Goal: Task Accomplishment & Management: Use online tool/utility

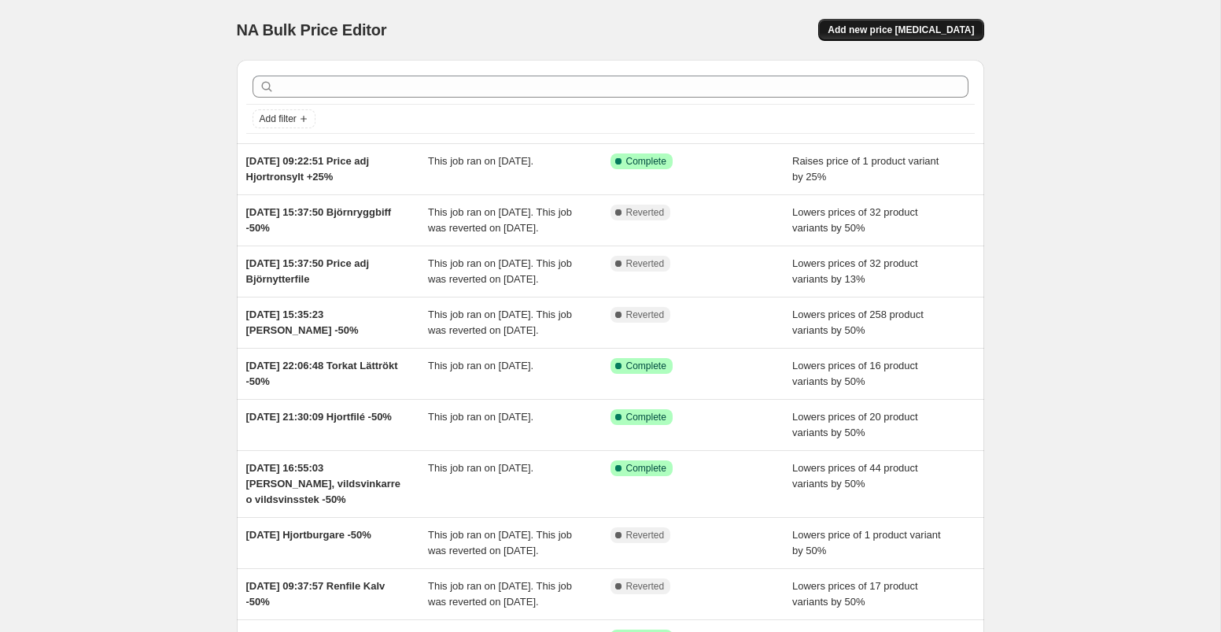
click at [904, 31] on span "Add new price [MEDICAL_DATA]" at bounding box center [900, 30] width 146 height 13
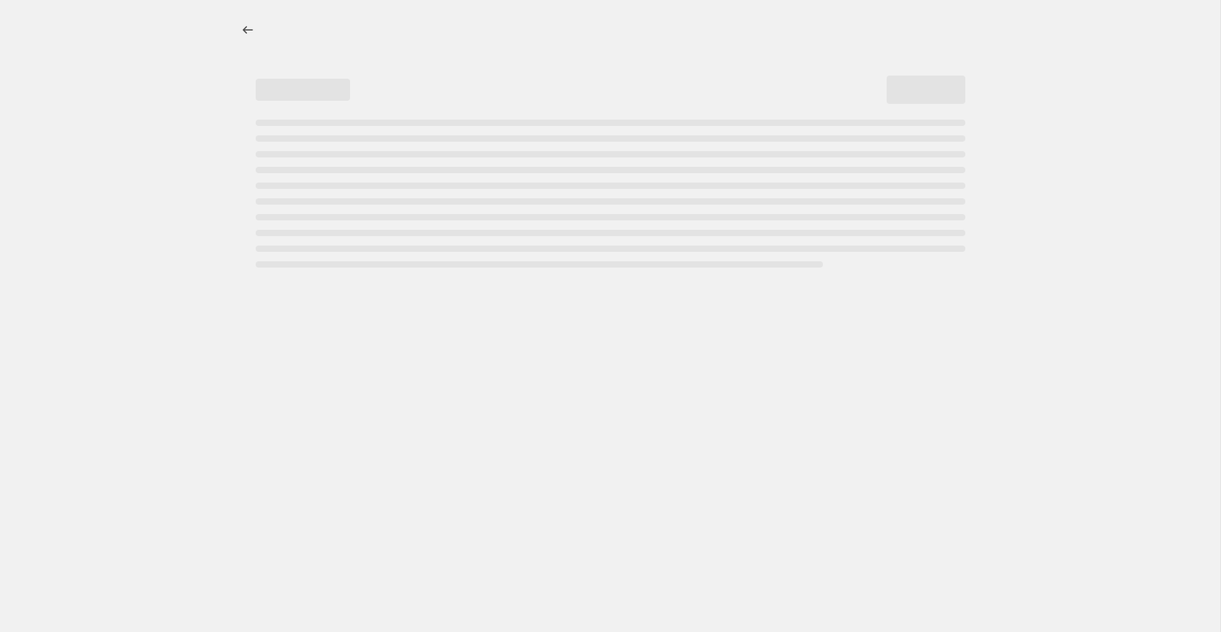
select select "percentage"
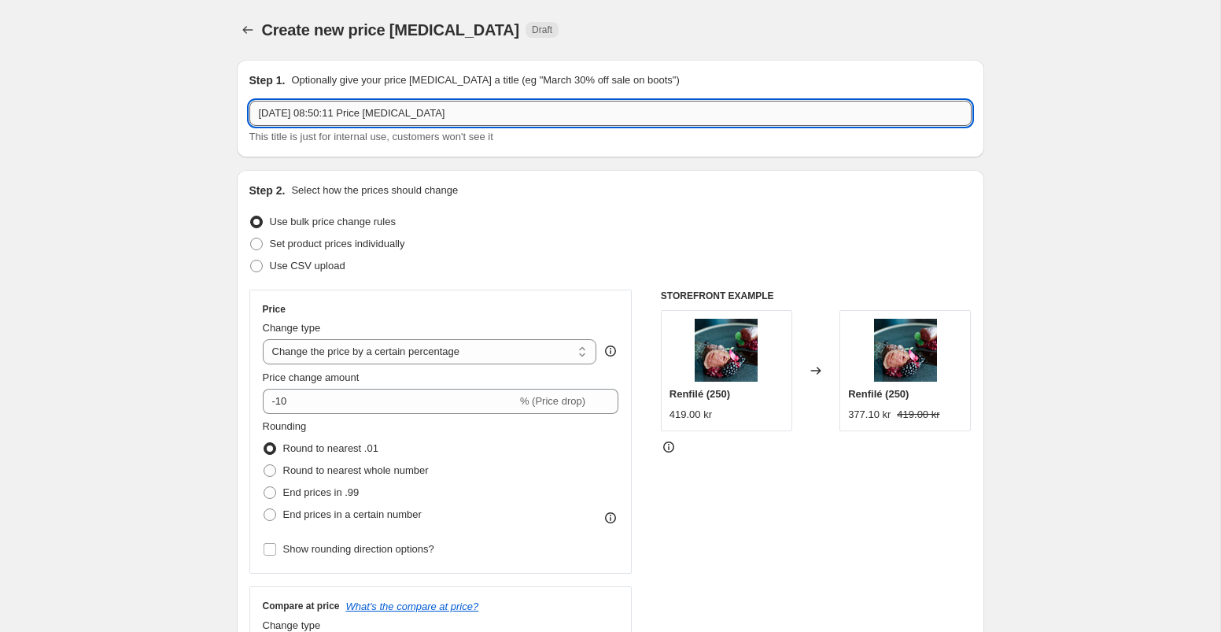
click at [478, 117] on input "[DATE] 08:50:11 Price [MEDICAL_DATA]" at bounding box center [610, 113] width 722 height 25
drag, startPoint x: 397, startPoint y: 112, endPoint x: 497, endPoint y: 117, distance: 100.0
click at [497, 117] on input "[DATE] 08:50:11 Price [MEDICAL_DATA]" at bounding box center [610, 113] width 722 height 25
type input "[DATE] 08:50:11 Price Adj Renytter Putsad +30%"
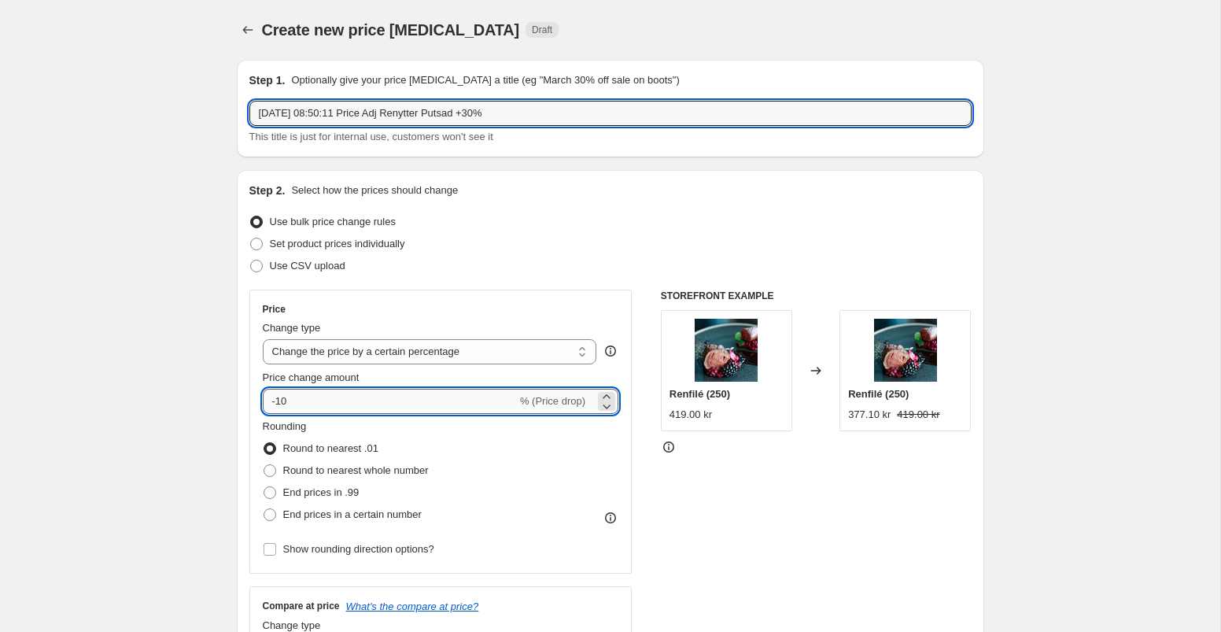
click at [334, 400] on input "-10" at bounding box center [390, 401] width 254 height 25
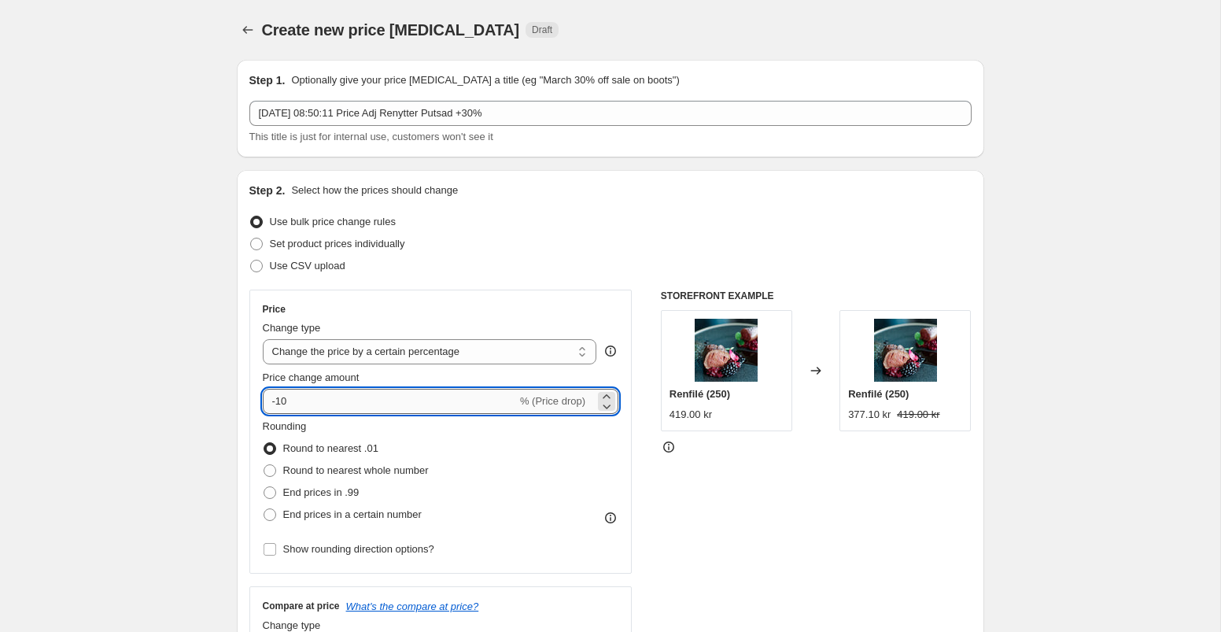
type input "-1"
type input "-30"
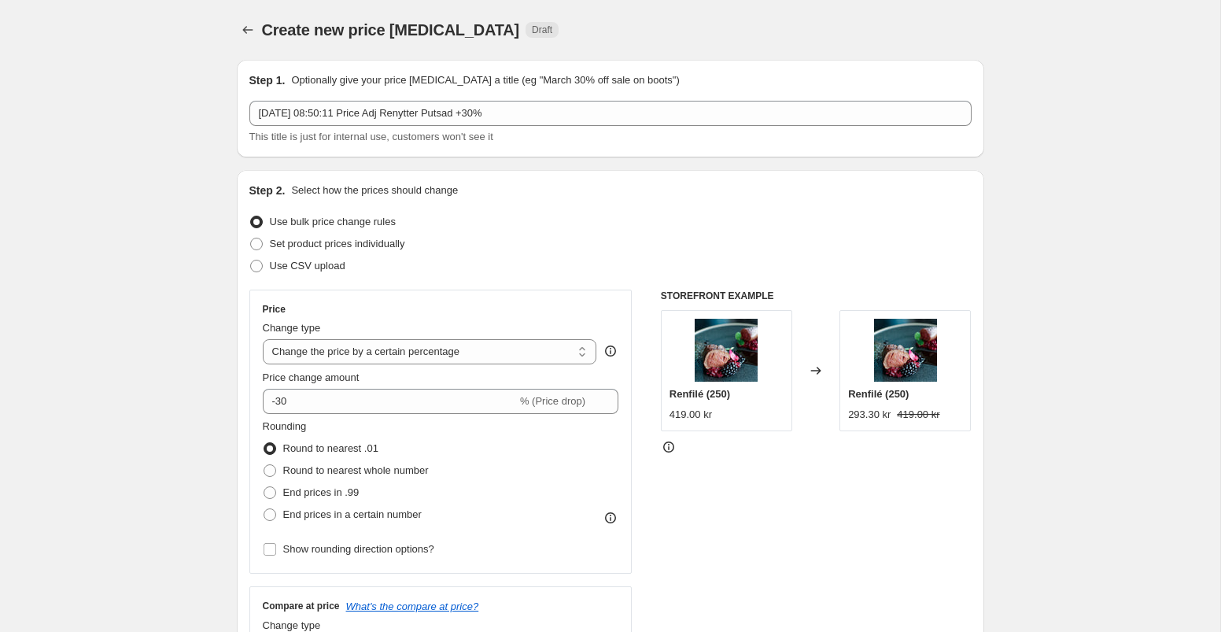
click at [630, 461] on div "Price Change type Change the price to a certain amount Change the price by a ce…" at bounding box center [440, 431] width 383 height 284
click at [269, 513] on span at bounding box center [270, 514] width 13 height 13
click at [264, 509] on input "End prices in a certain number" at bounding box center [264, 508] width 1 height 1
radio input "true"
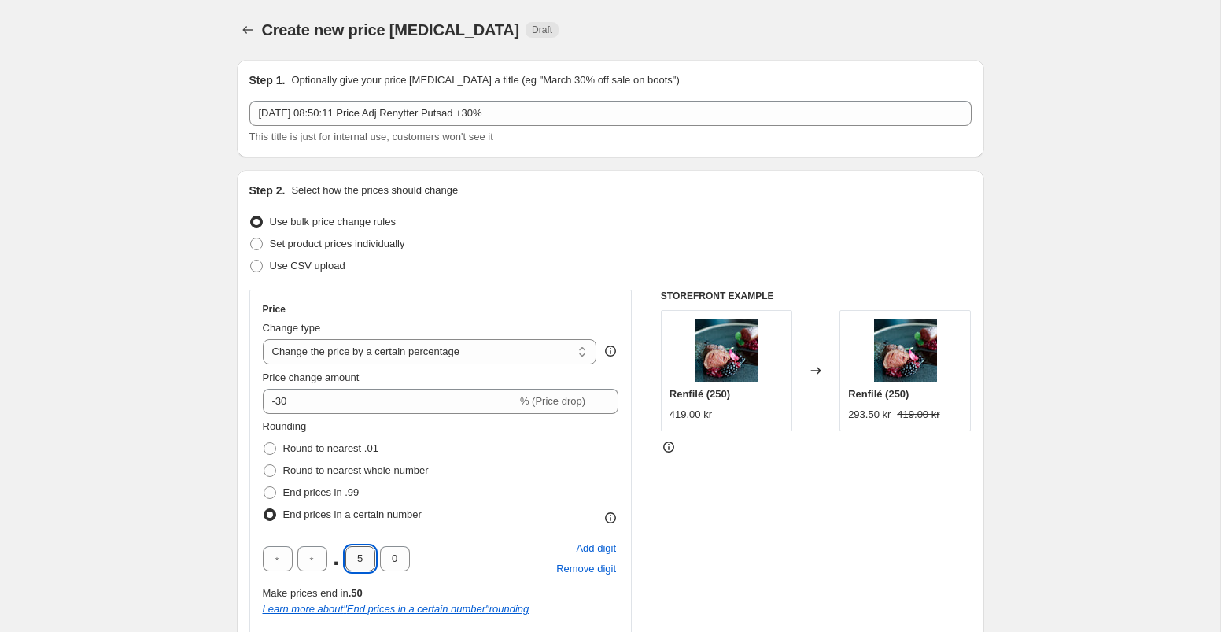
click at [363, 553] on input "5" at bounding box center [360, 558] width 30 height 25
type input "0"
click at [311, 553] on input "text" at bounding box center [312, 558] width 30 height 25
type input "9"
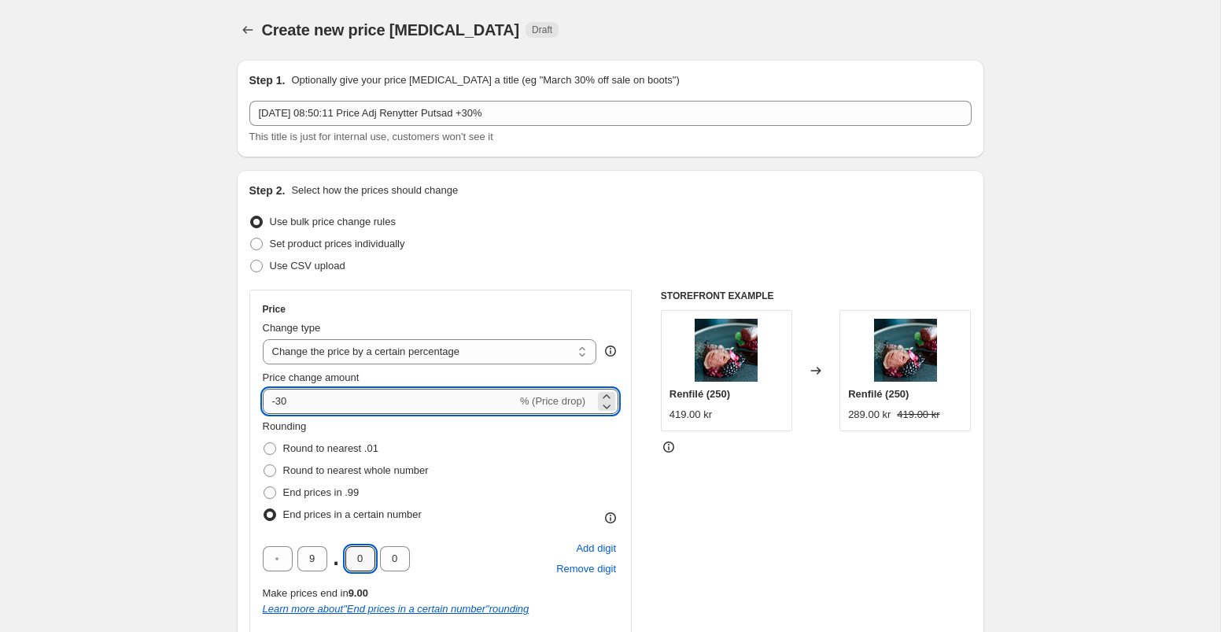
click at [277, 403] on input "-30" at bounding box center [390, 401] width 254 height 25
type input "30"
click at [636, 486] on div "Price Change type Change the price to a certain amount Change the price by a ce…" at bounding box center [610, 527] width 722 height 477
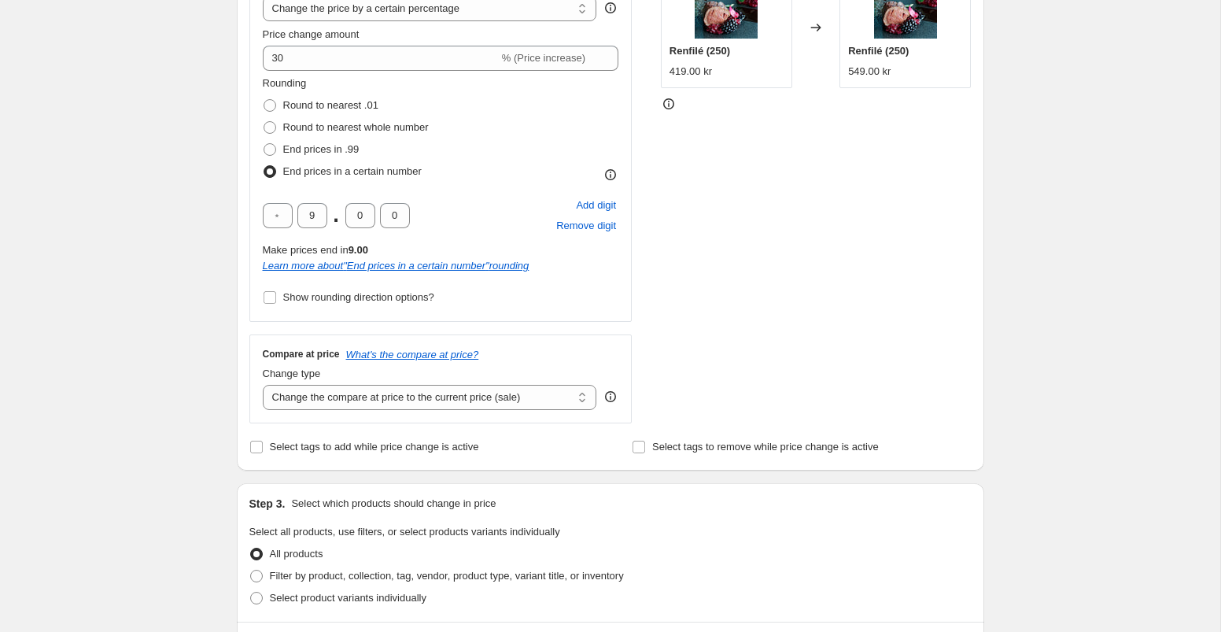
scroll to position [345, 0]
click at [573, 398] on select "Change the compare at price to the current price (sale) Change the compare at p…" at bounding box center [430, 394] width 334 height 25
select select "remove"
click at [263, 382] on select "Change the compare at price to the current price (sale) Change the compare at p…" at bounding box center [430, 394] width 334 height 25
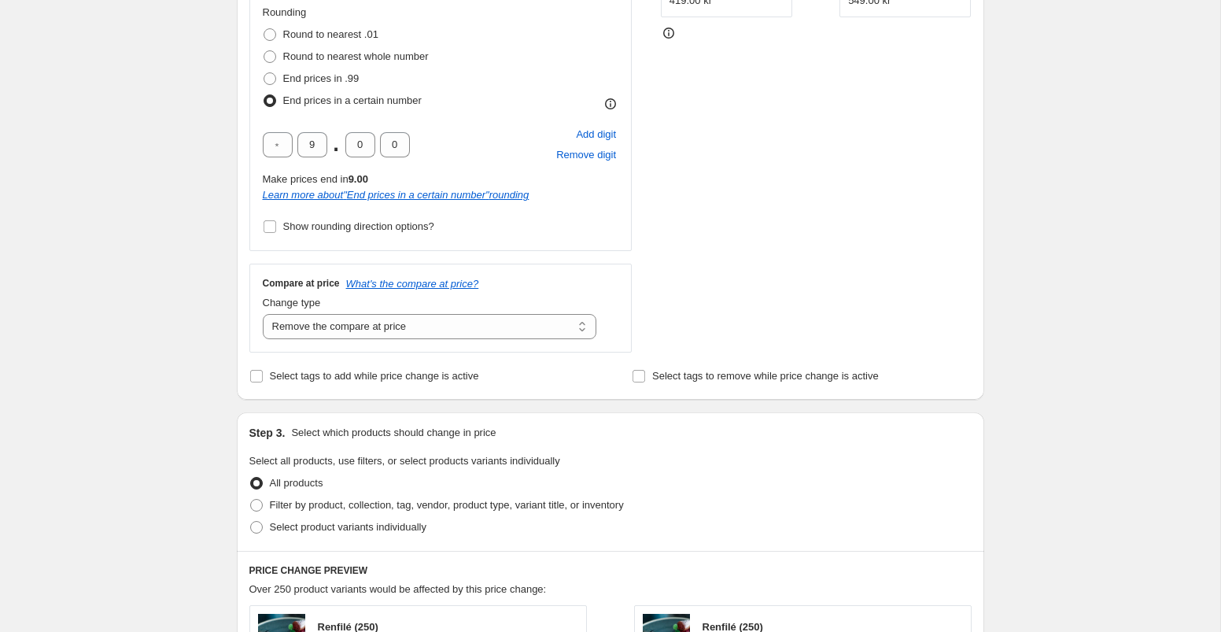
scroll to position [475, 0]
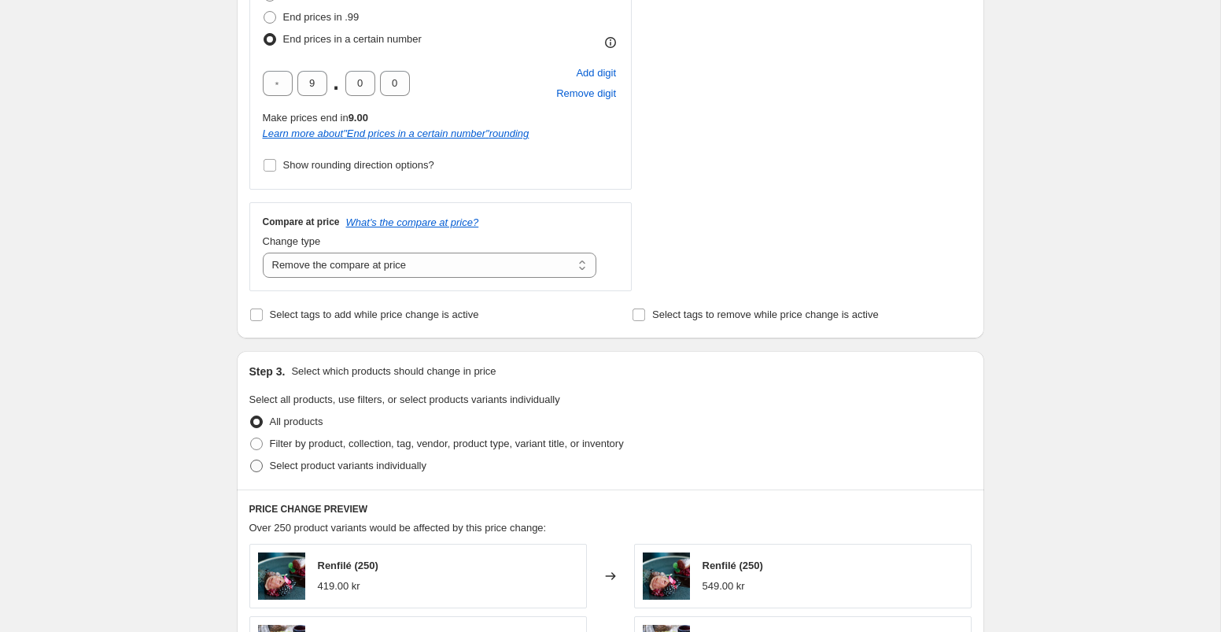
click at [253, 466] on span at bounding box center [256, 465] width 13 height 13
click at [251, 460] on input "Select product variants individually" at bounding box center [250, 459] width 1 height 1
radio input "true"
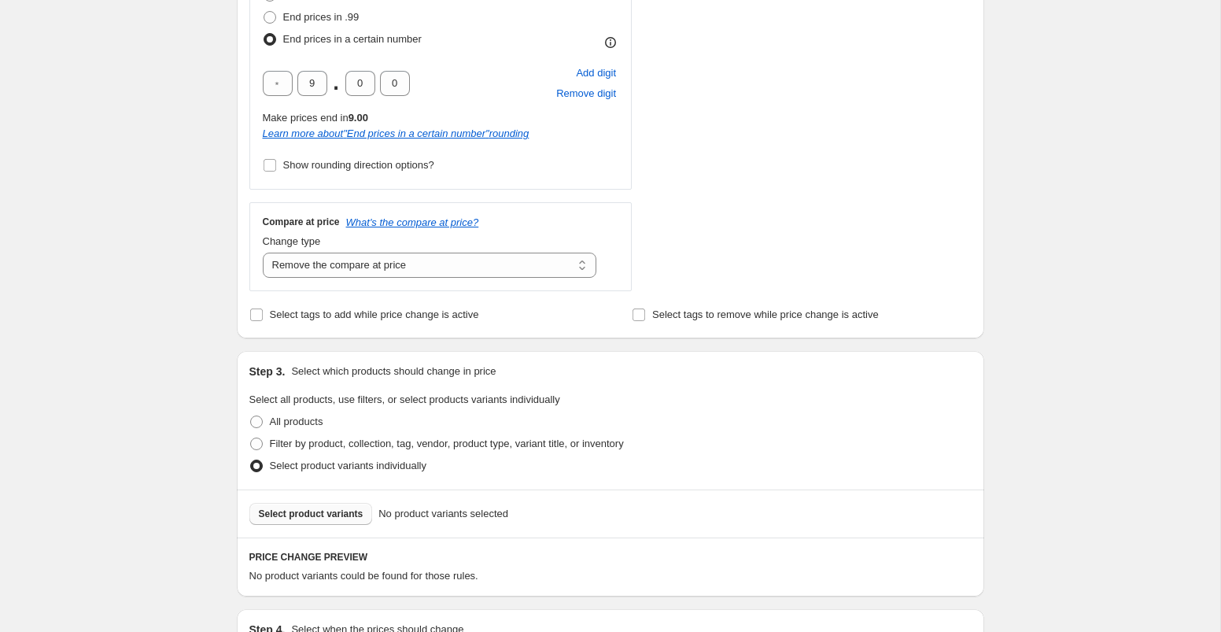
click at [305, 517] on span "Select product variants" at bounding box center [311, 513] width 105 height 13
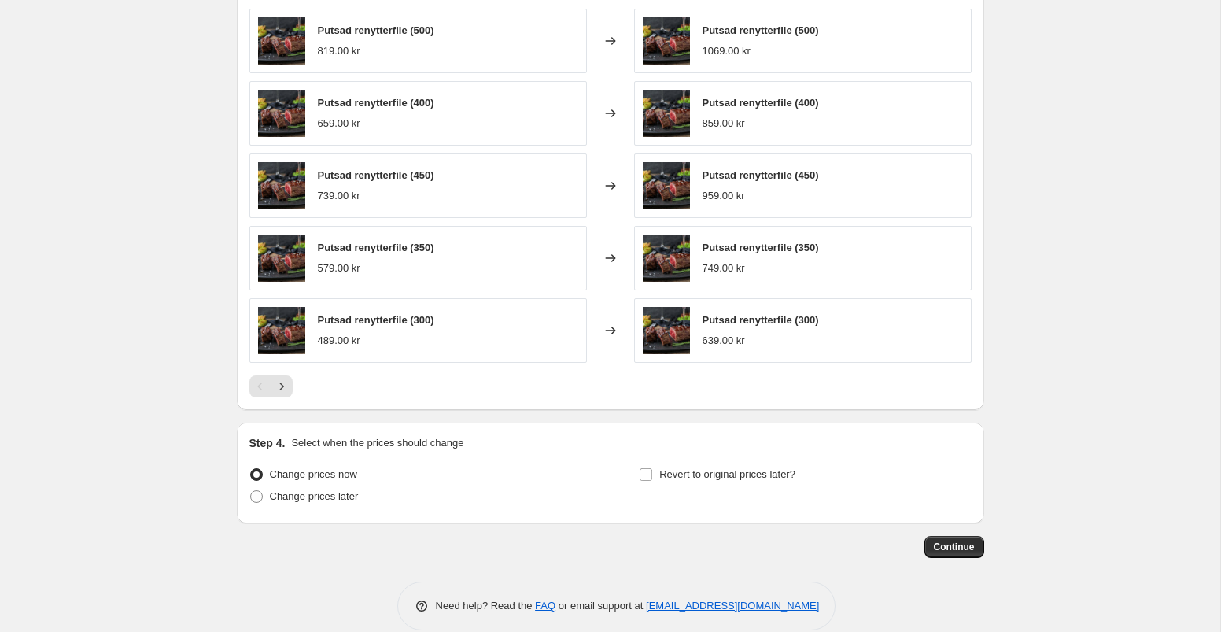
scroll to position [1062, 0]
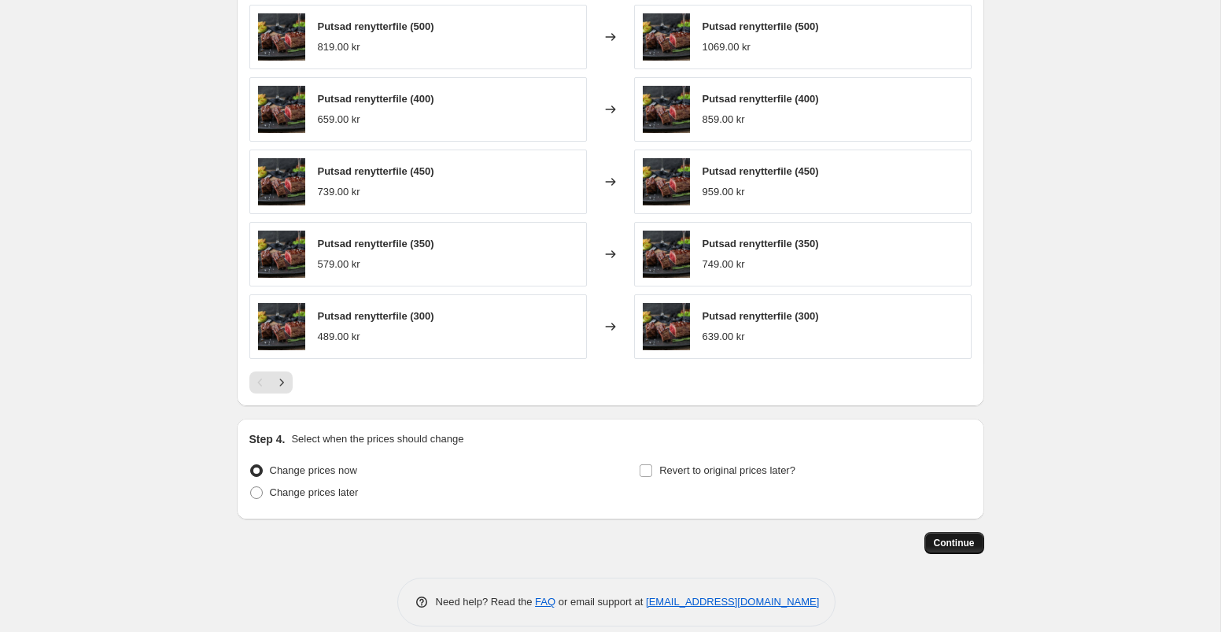
click at [942, 544] on span "Continue" at bounding box center [954, 542] width 41 height 13
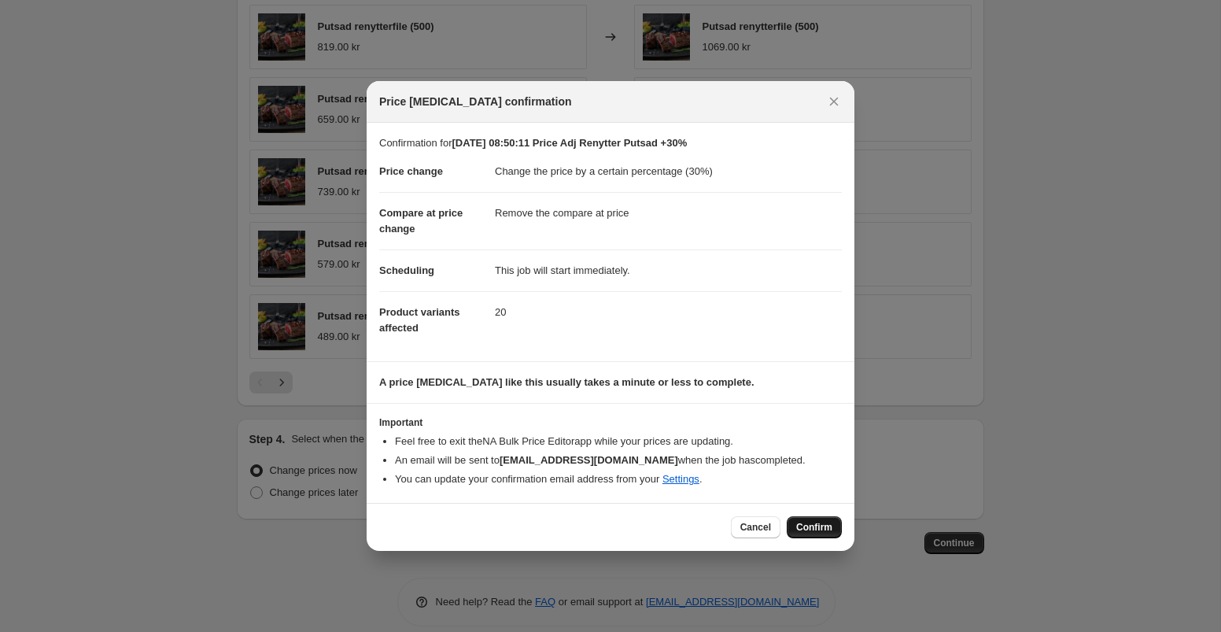
click at [813, 527] on span "Confirm" at bounding box center [814, 527] width 36 height 13
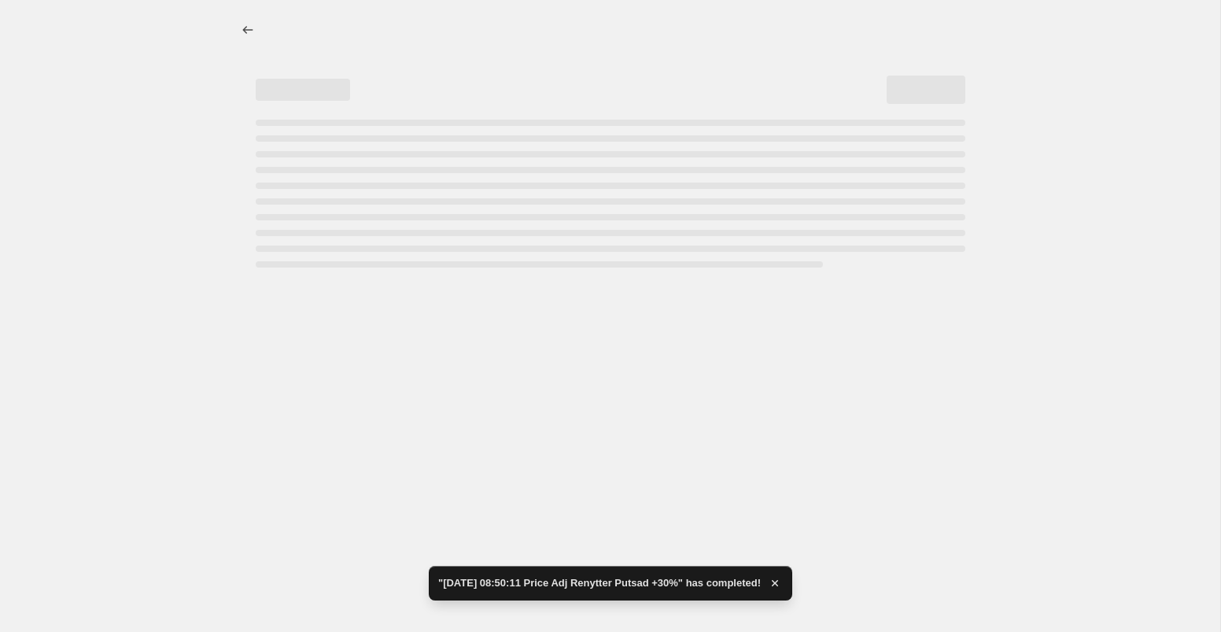
select select "percentage"
select select "remove"
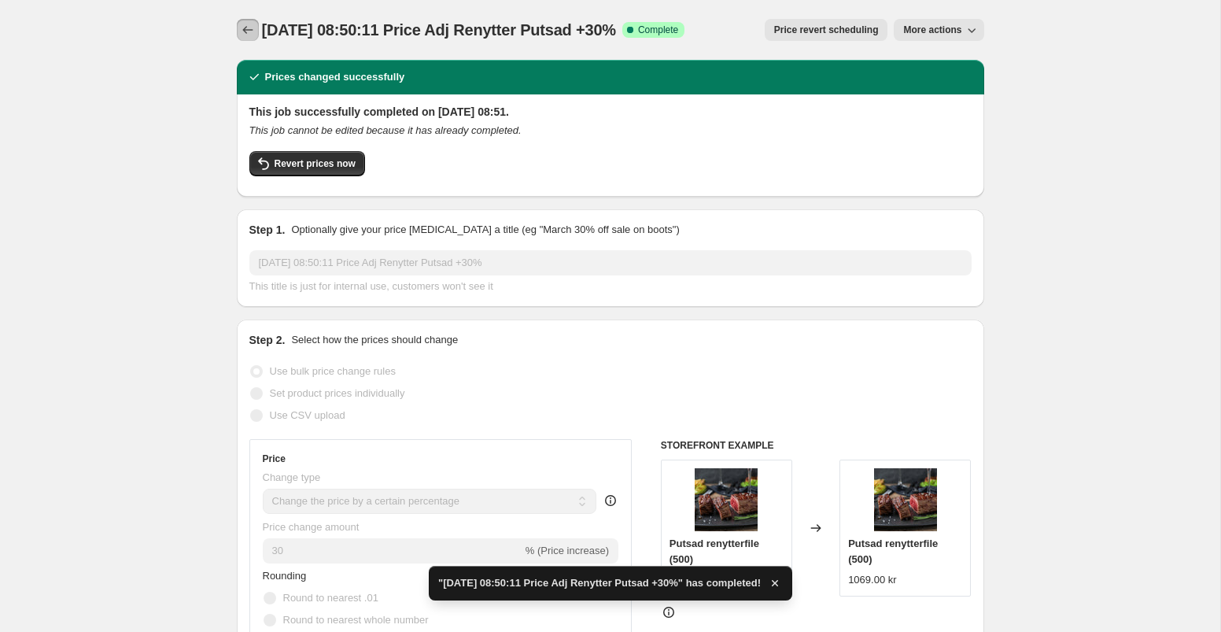
click at [241, 25] on icon "Price change jobs" at bounding box center [248, 30] width 16 height 16
